Goal: Information Seeking & Learning: Learn about a topic

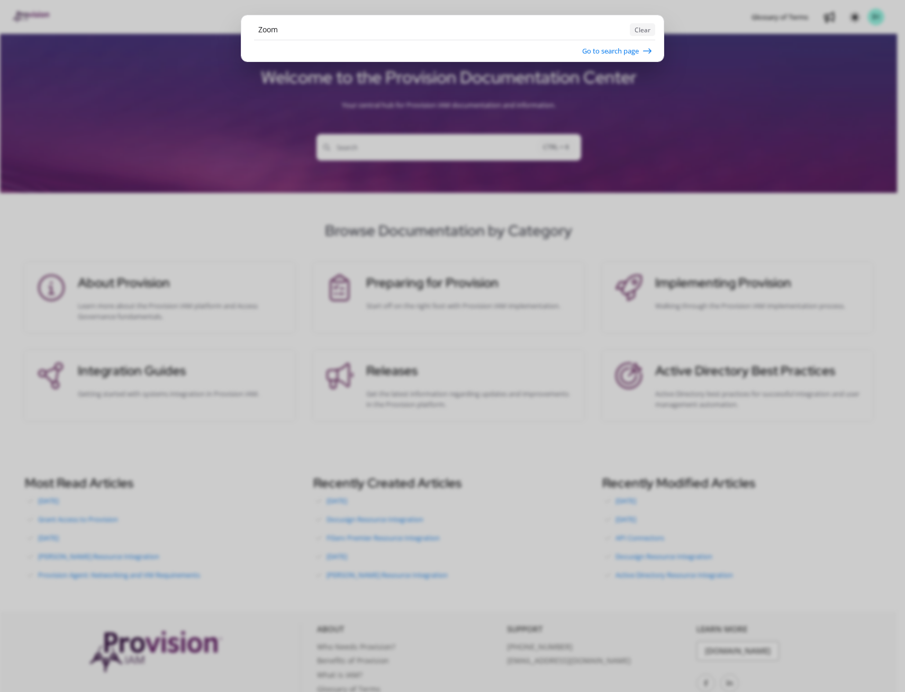
type input "Zoom"
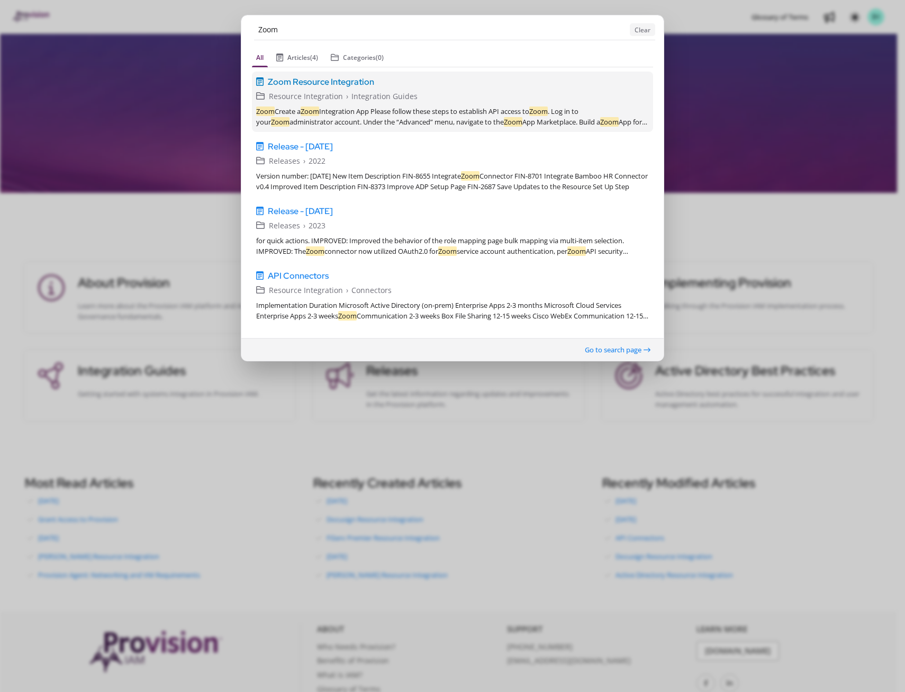
click at [351, 80] on span "Zoom Resource Integration" at bounding box center [321, 81] width 106 height 13
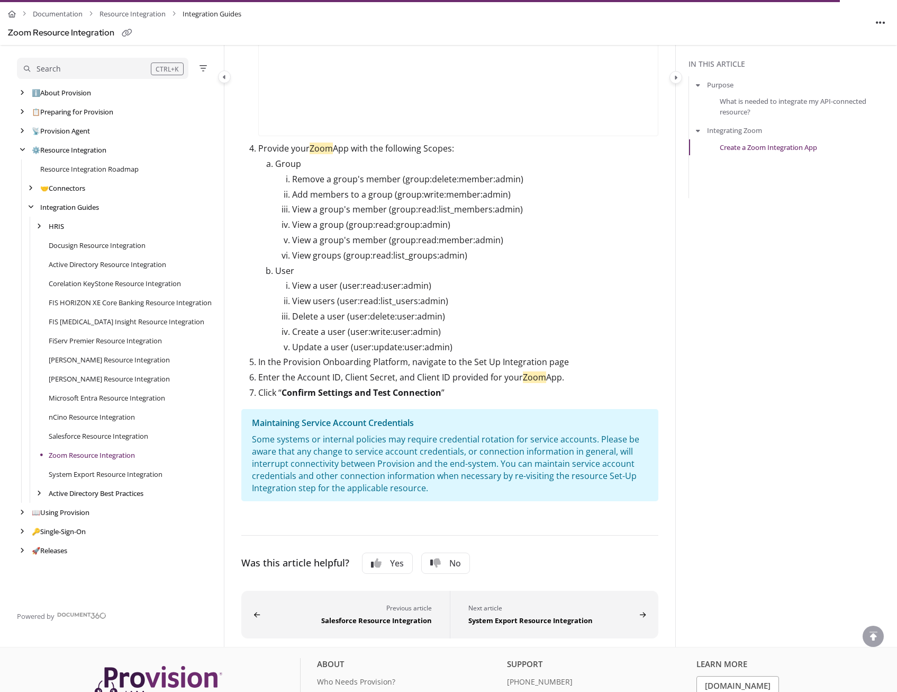
scroll to position [777, 0]
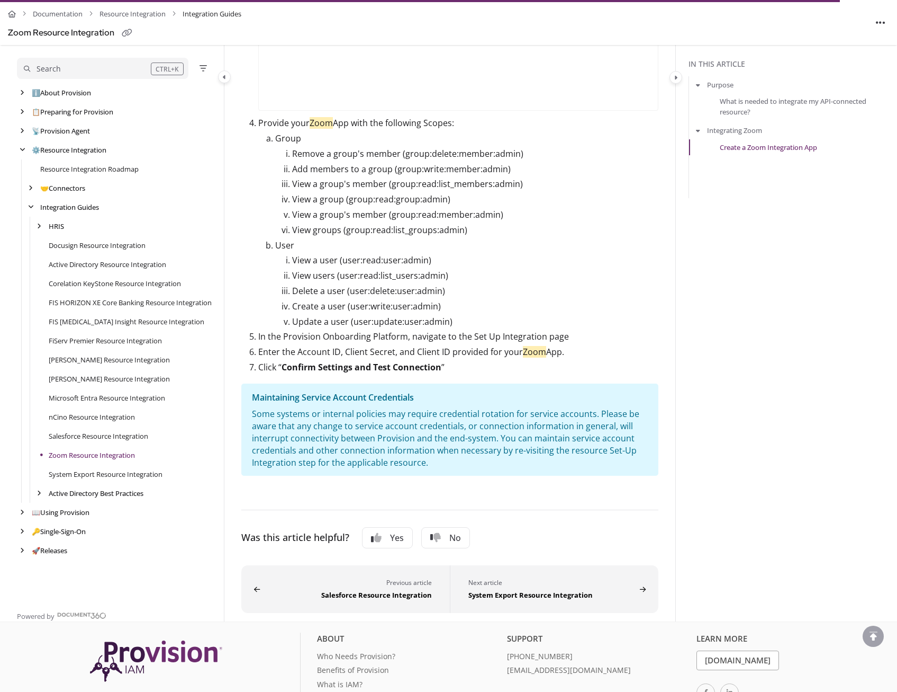
click at [471, 431] on div "Some systems or internal policies may require credential rotation for service a…" at bounding box center [450, 438] width 396 height 61
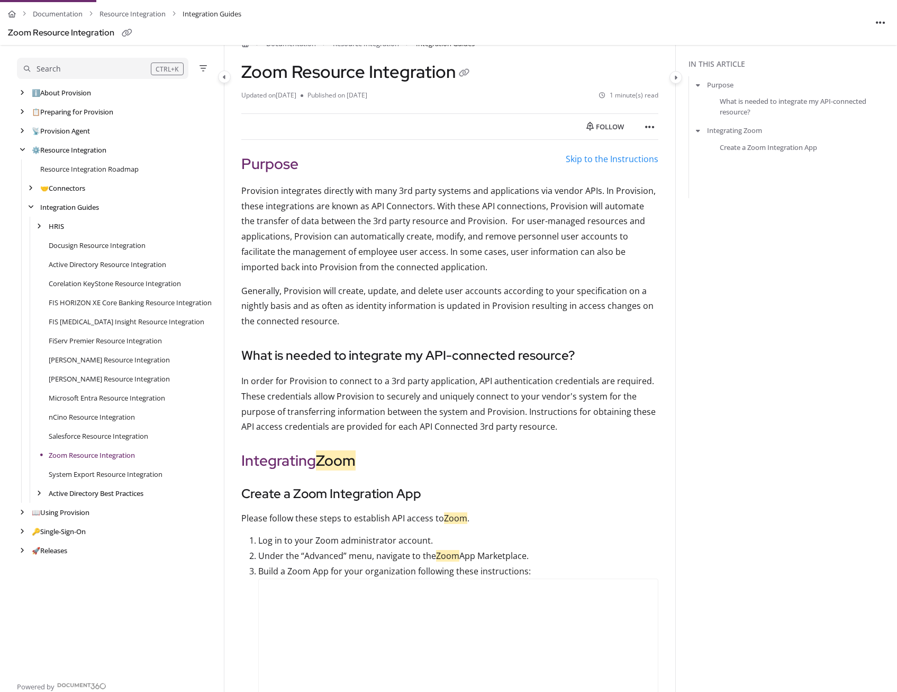
scroll to position [0, 0]
